Goal: Task Accomplishment & Management: Use online tool/utility

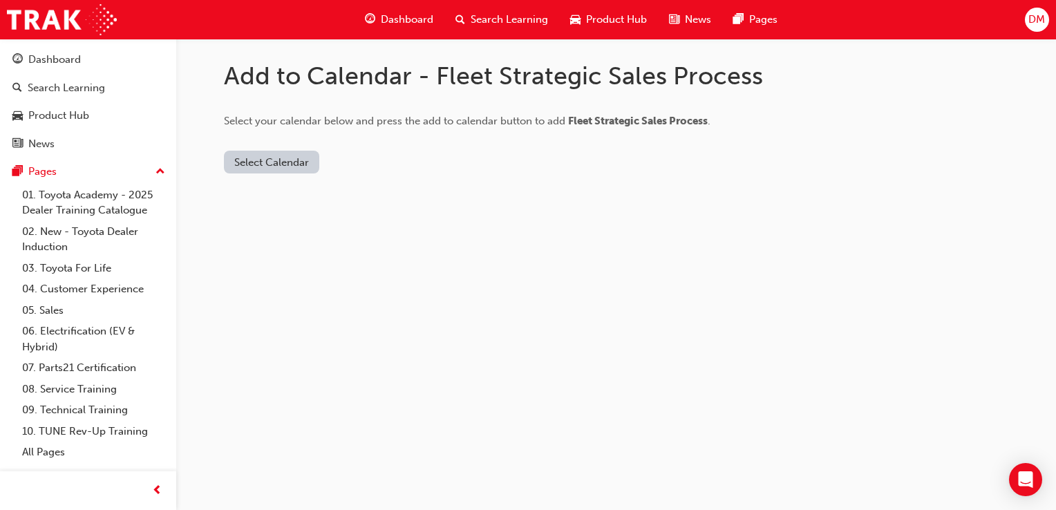
click at [285, 159] on button "Select Calendar" at bounding box center [271, 162] width 95 height 23
click at [250, 218] on div "Office 365" at bounding box center [256, 222] width 50 height 16
click at [341, 161] on button "Add to Calendar" at bounding box center [355, 162] width 98 height 23
click at [290, 159] on button "Select Calendar" at bounding box center [271, 162] width 95 height 23
click at [263, 196] on div "[DOMAIN_NAME]" at bounding box center [273, 196] width 84 height 16
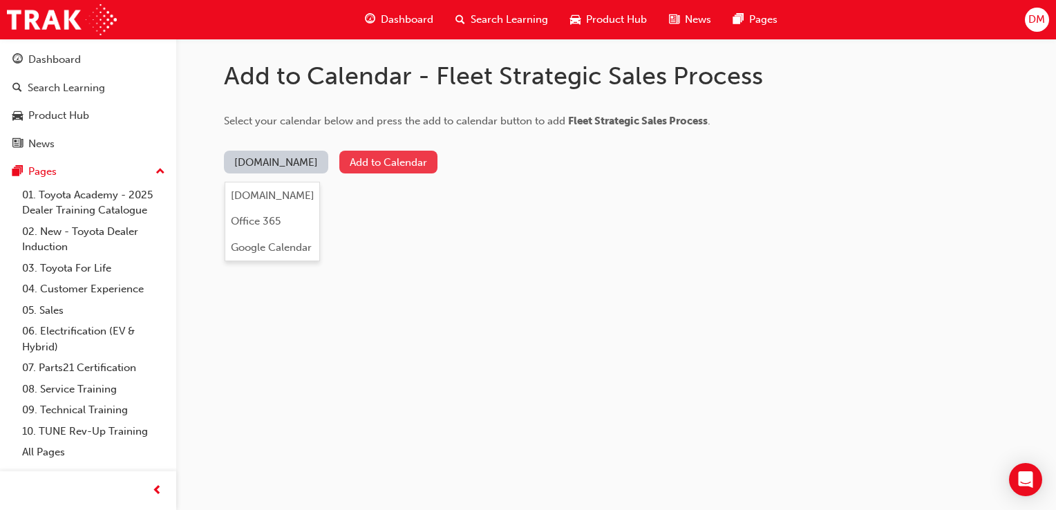
click at [371, 162] on button "Add to Calendar" at bounding box center [388, 162] width 98 height 23
